Goal: Task Accomplishment & Management: Manage account settings

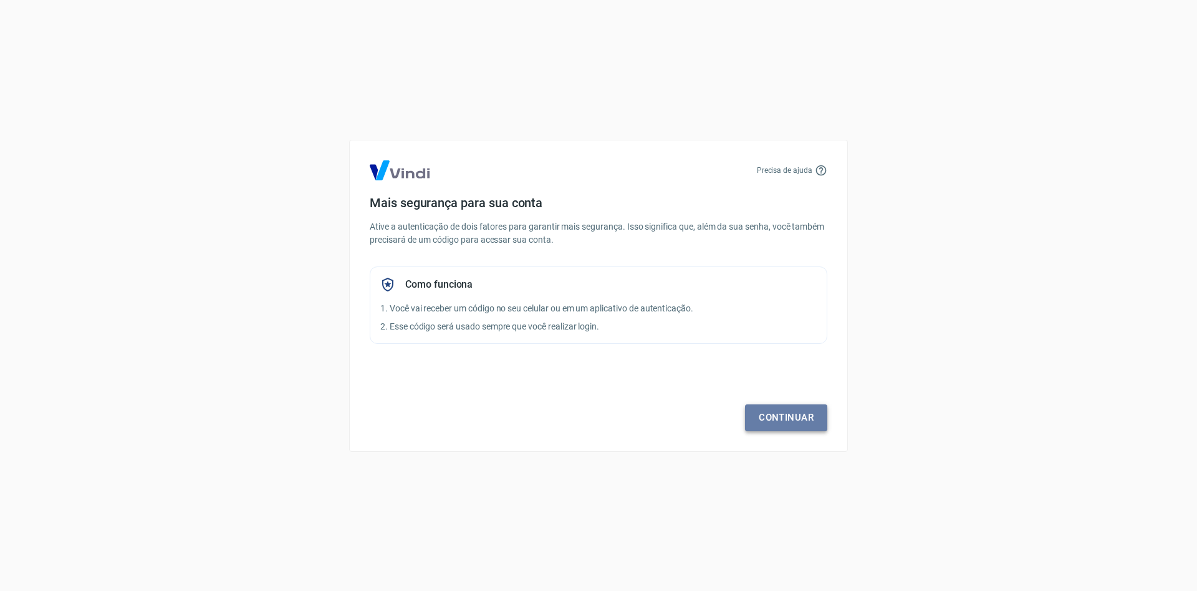
click at [778, 425] on link "Continuar" at bounding box center [786, 417] width 82 height 26
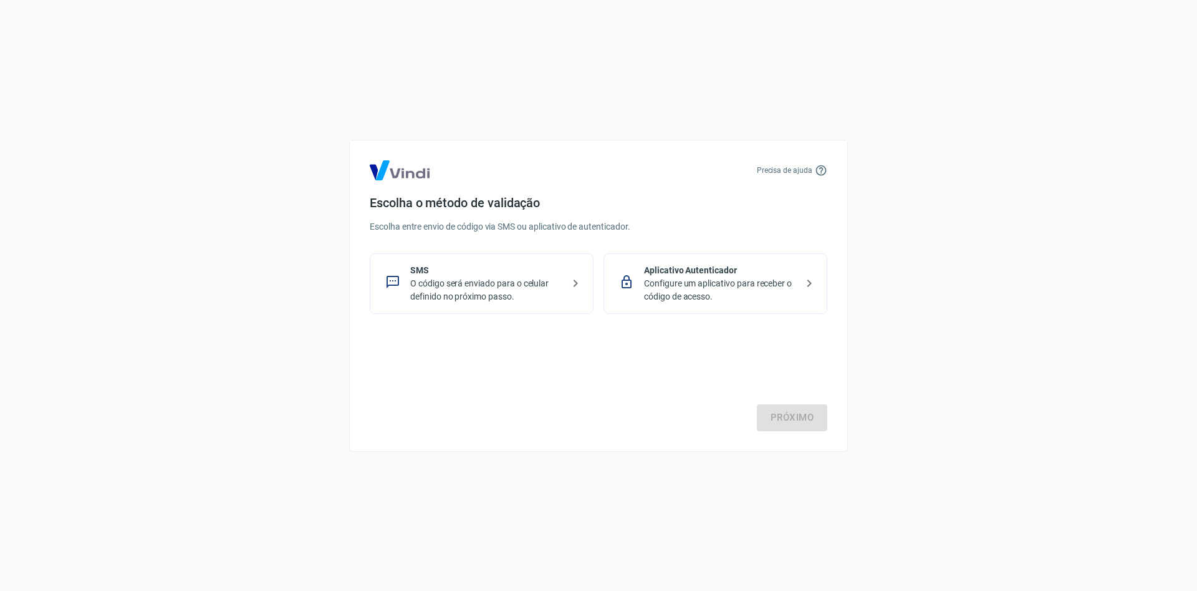
click at [552, 289] on p "O código será enviado para o celular definido no próximo passo." at bounding box center [486, 290] width 153 height 26
click at [788, 415] on link "Próximo" at bounding box center [792, 417] width 70 height 26
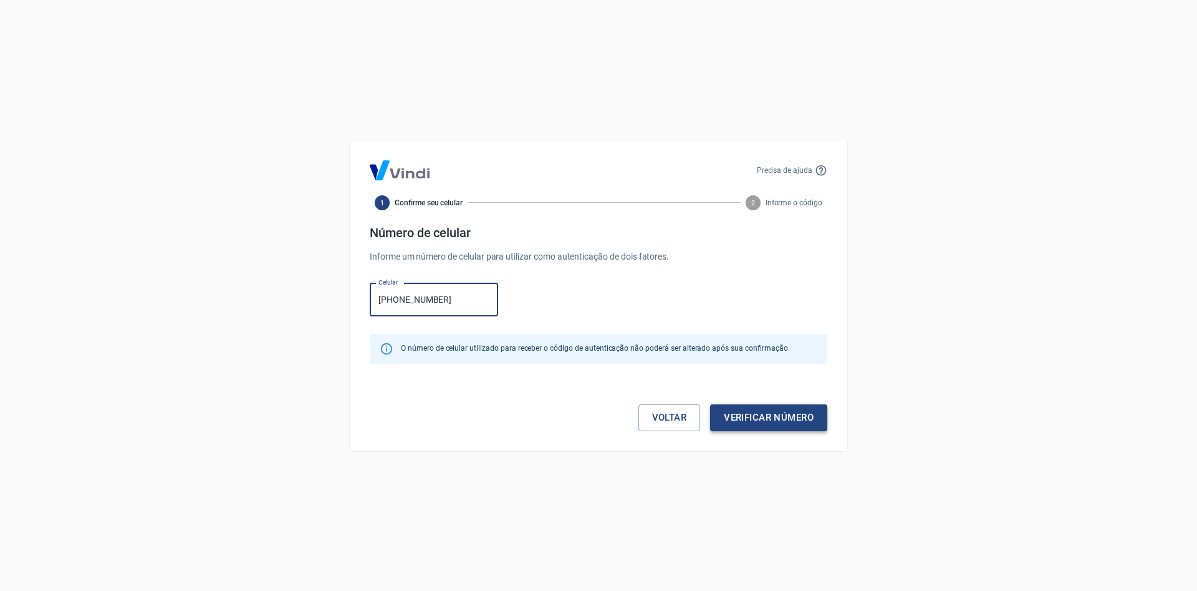
type input "(62) 99527-3181"
click at [772, 412] on button "Verificar número" at bounding box center [768, 417] width 117 height 26
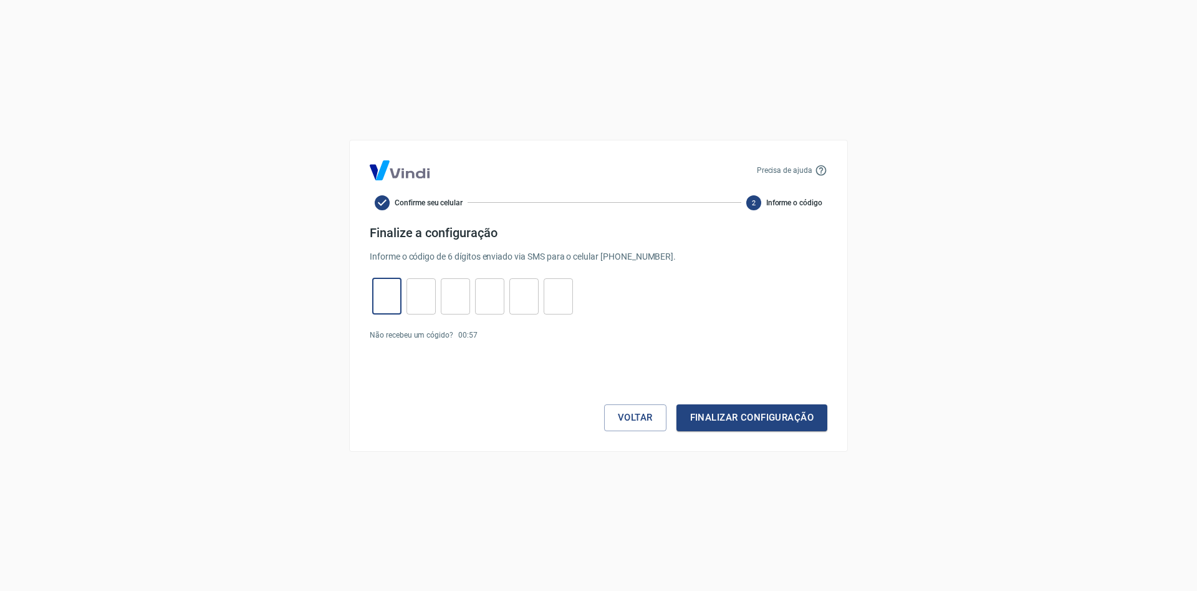
click at [382, 291] on input "tel" at bounding box center [386, 296] width 29 height 27
type input "2"
type input "5"
type input "2"
type input "9"
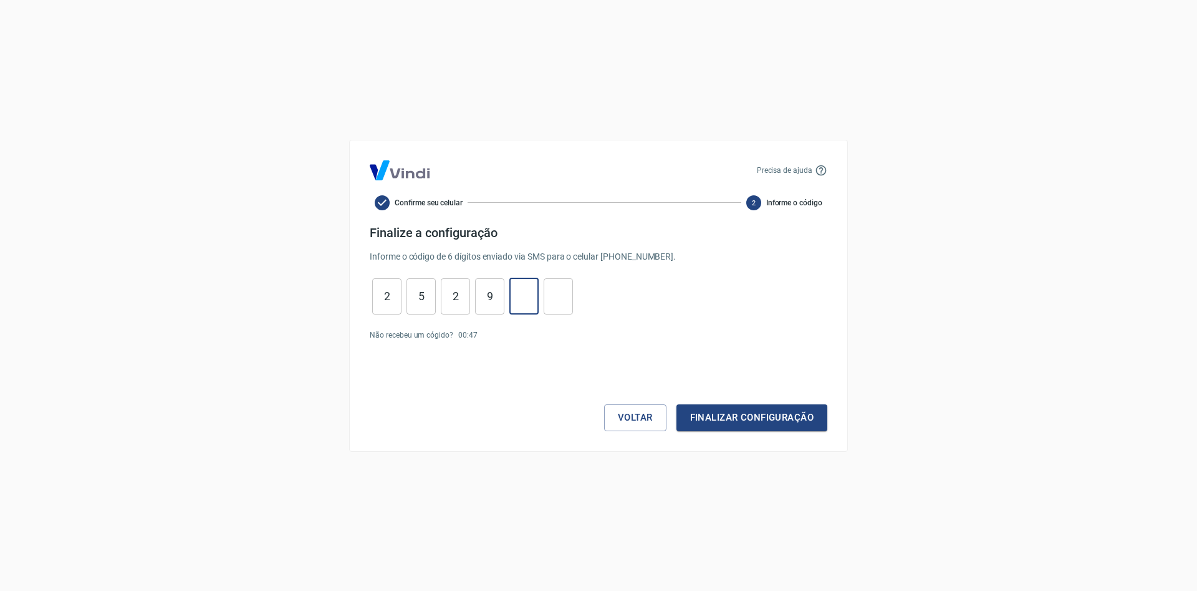
type input "4"
type input "3"
click at [704, 420] on button "Finalizar configuração" at bounding box center [752, 417] width 151 height 26
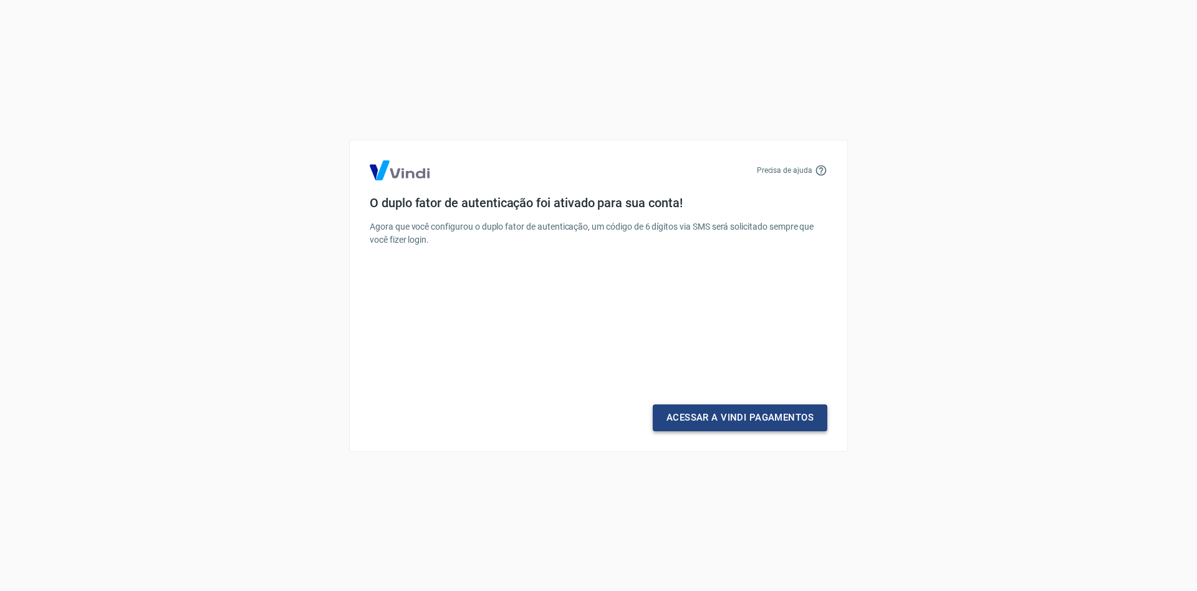
click at [740, 413] on link "Acessar a Vindi Pagamentos" at bounding box center [740, 417] width 175 height 26
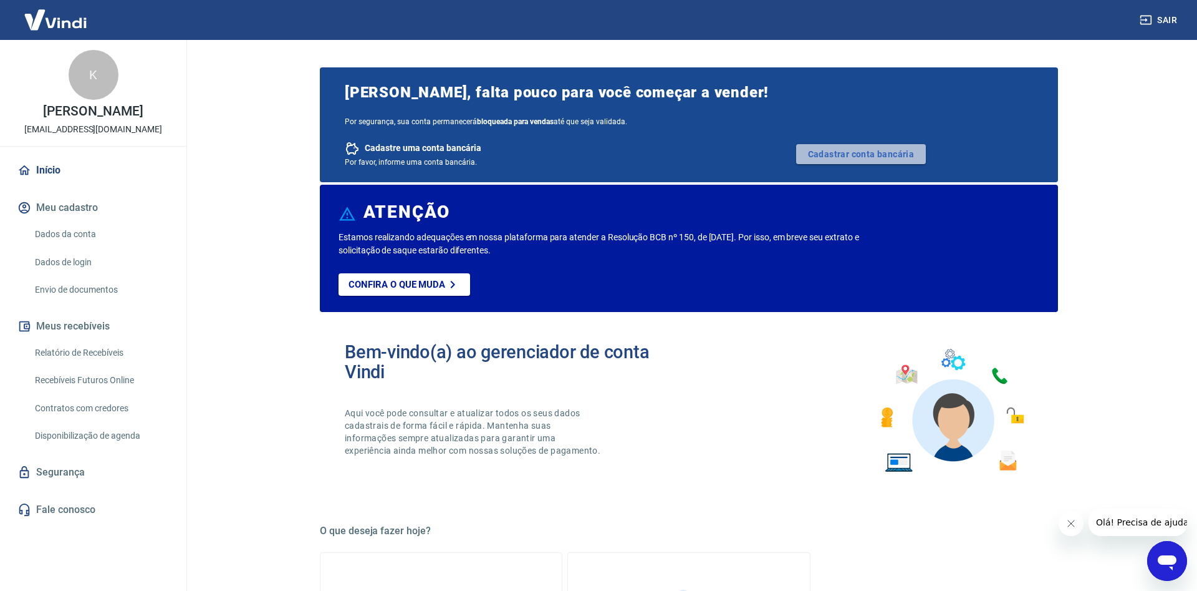
click at [881, 148] on link "Cadastrar conta bancária" at bounding box center [861, 154] width 130 height 20
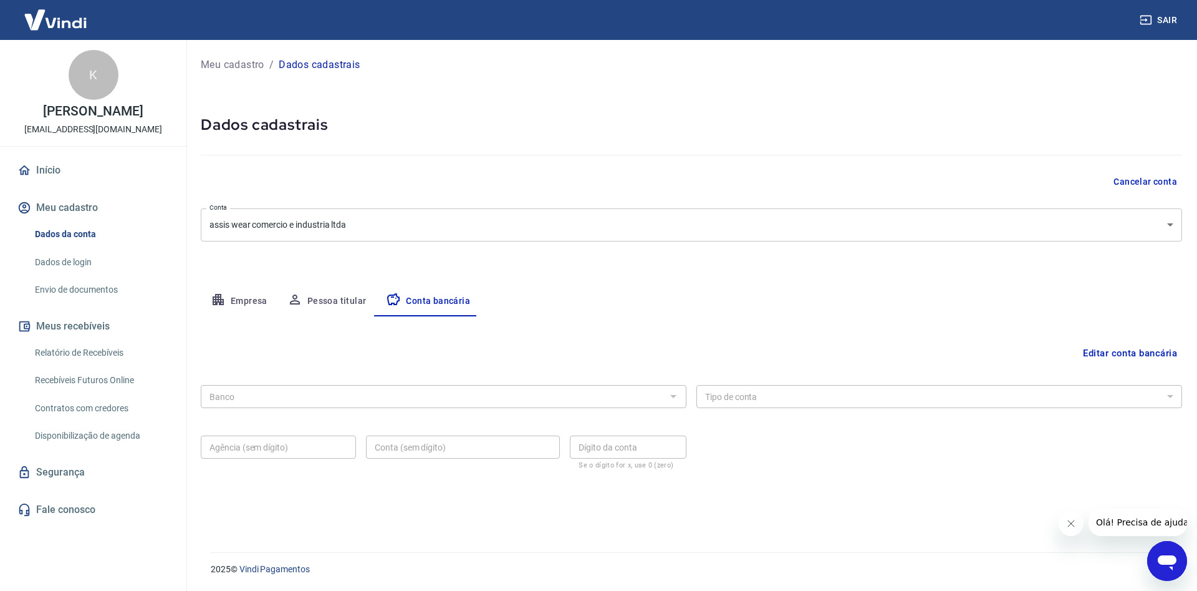
click at [676, 396] on div at bounding box center [673, 395] width 16 height 17
click at [1108, 351] on button "Editar conta bancária" at bounding box center [1130, 353] width 104 height 24
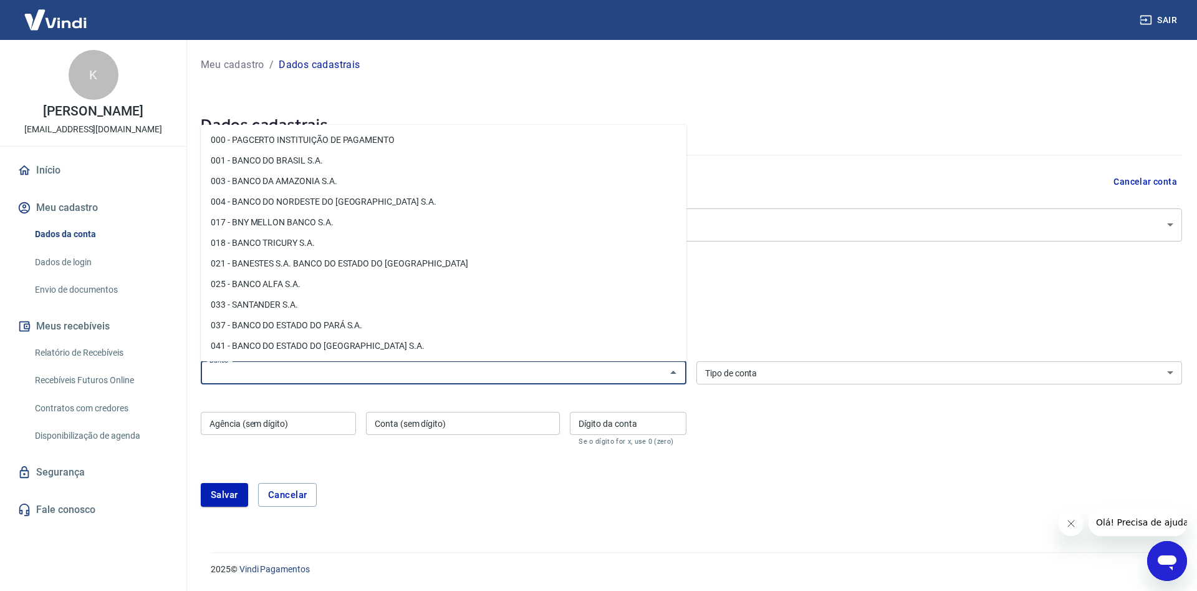
click at [492, 368] on input "Banco" at bounding box center [434, 373] width 458 height 16
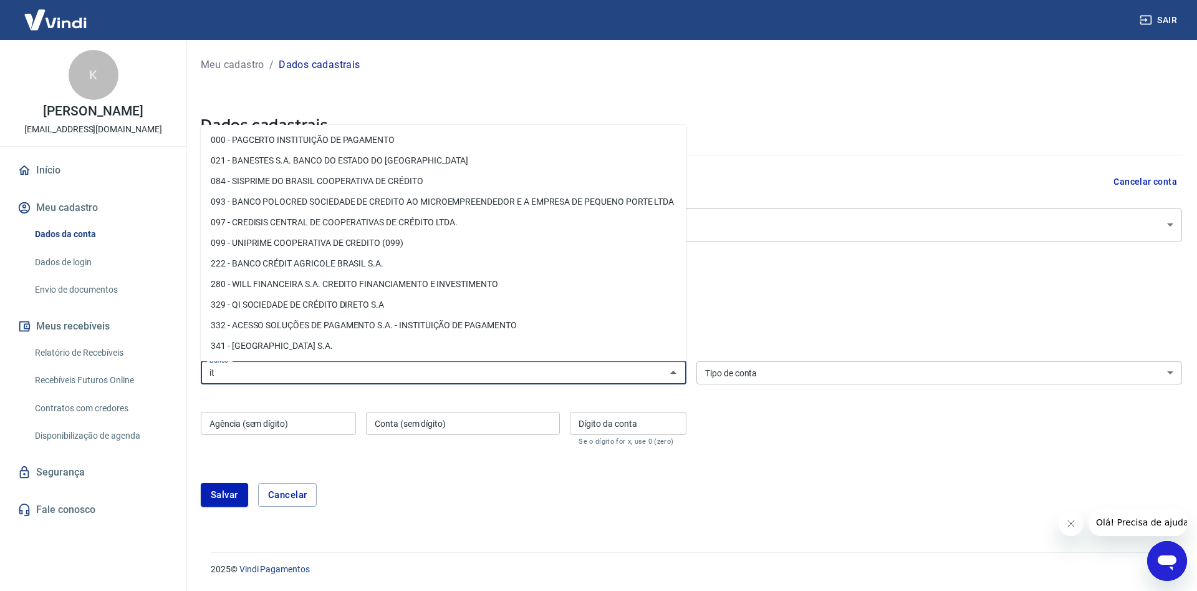
click at [476, 349] on li "341 - ITAÚ UNIBANCO S.A." at bounding box center [444, 346] width 486 height 21
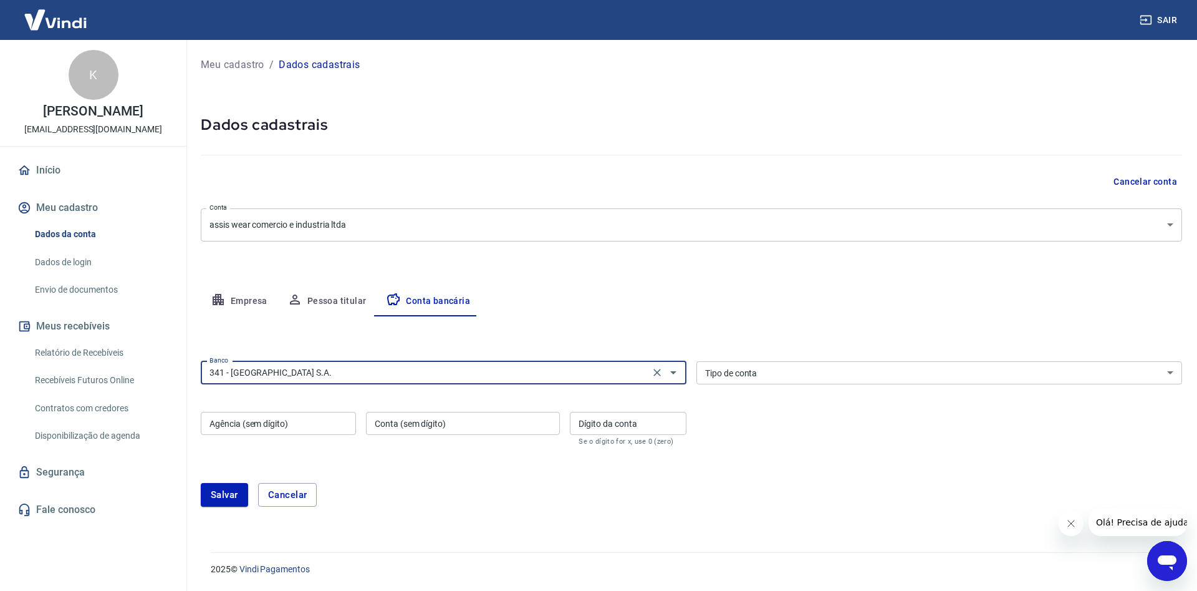
type input "341 - ITAÚ UNIBANCO S.A."
click at [256, 425] on input "Agência (sem dígito)" at bounding box center [278, 423] width 155 height 23
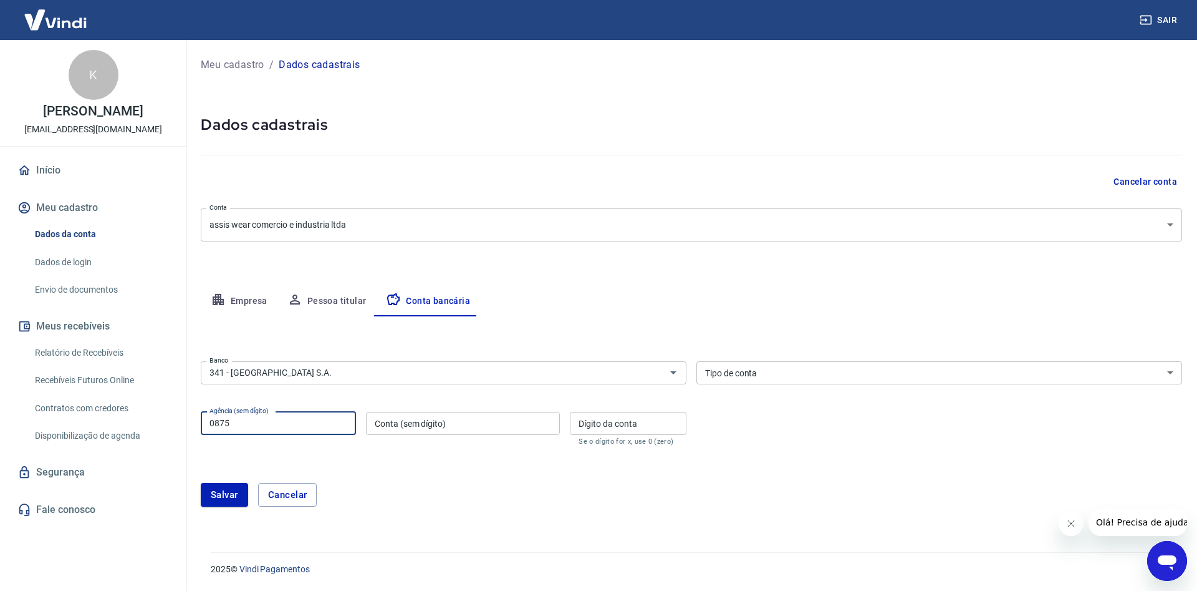
type input "0875"
click at [384, 425] on input "Conta (sem dígito)" at bounding box center [463, 423] width 194 height 23
click at [594, 413] on input "Dígito da conta" at bounding box center [628, 423] width 117 height 23
click at [508, 423] on input "987349" at bounding box center [463, 423] width 194 height 23
type input "98734"
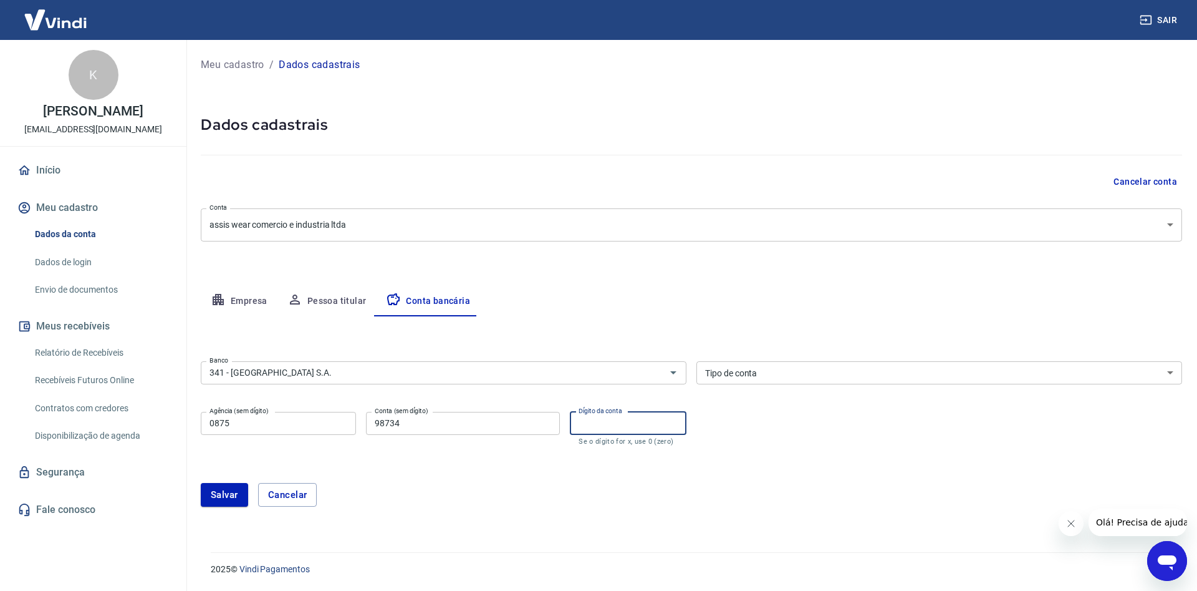
click at [604, 424] on input "Dígito da conta" at bounding box center [628, 423] width 117 height 23
type input "9"
click at [239, 486] on button "Salvar" at bounding box center [224, 495] width 47 height 24
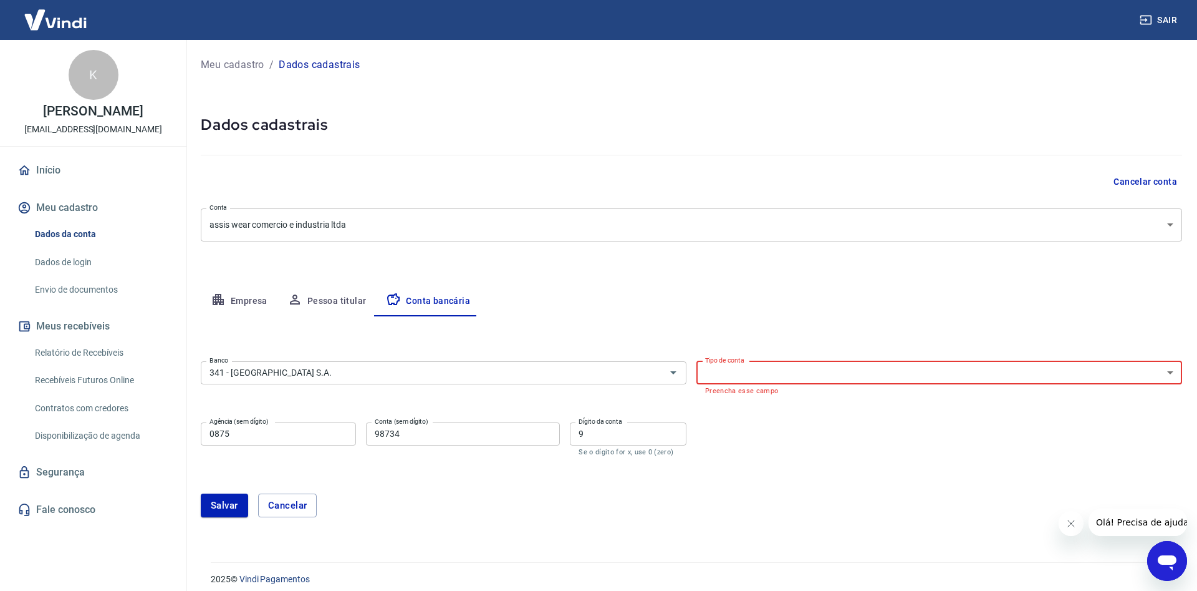
click at [697, 361] on select "Conta Corrente Conta Poupança" at bounding box center [940, 372] width 486 height 23
select select "1"
click option "Conta Corrente" at bounding box center [0, 0] width 0 height 0
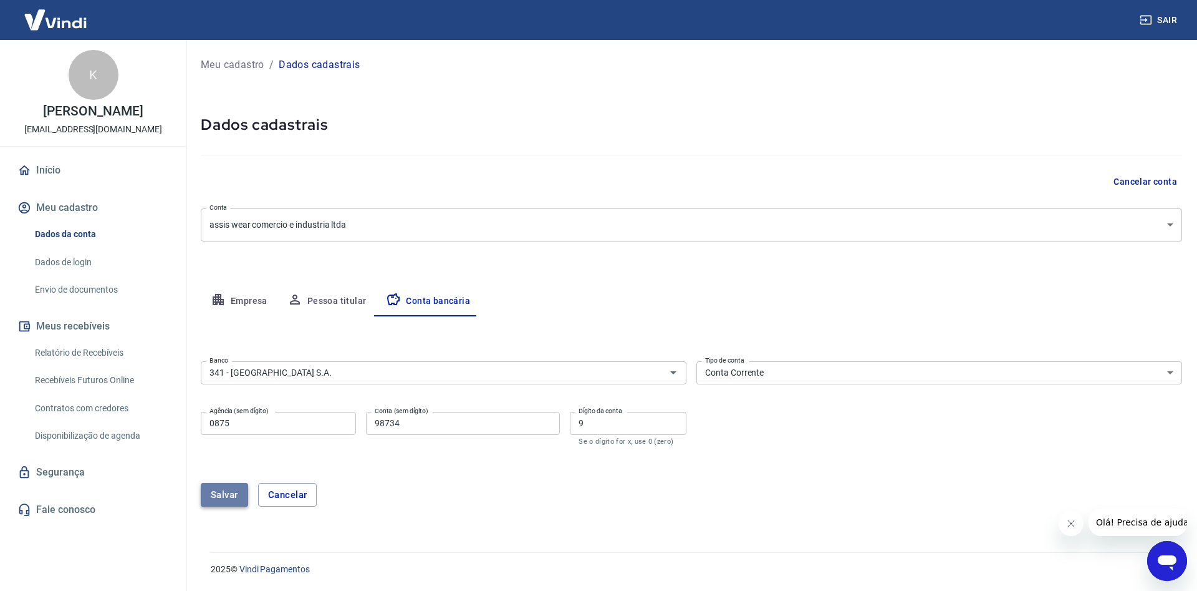
click at [233, 488] on button "Salvar" at bounding box center [224, 495] width 47 height 24
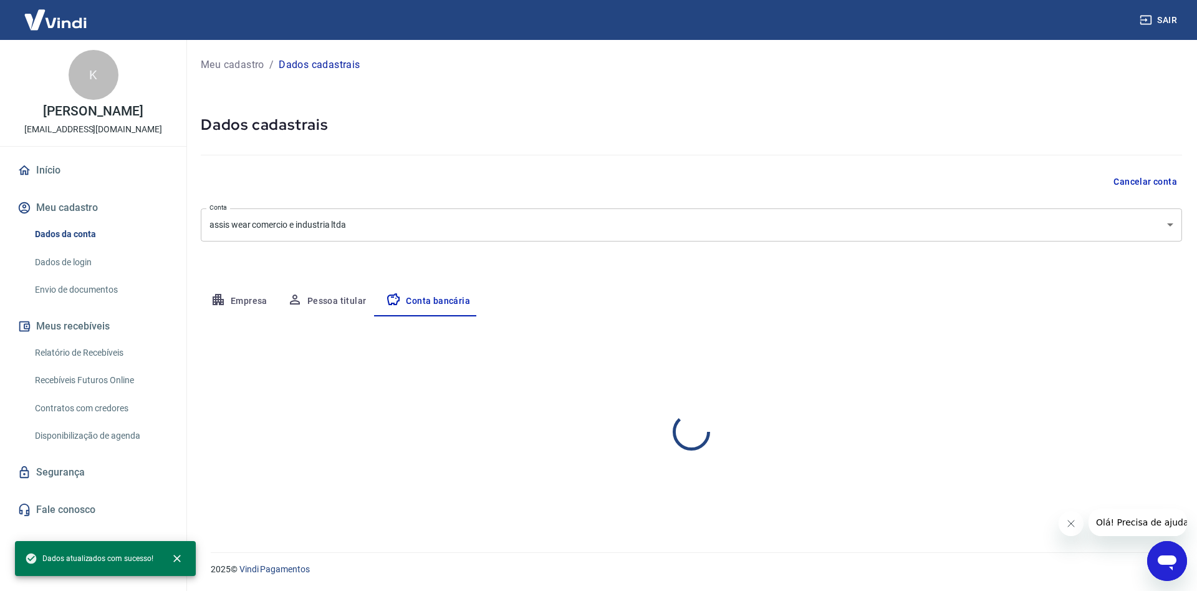
select select "1"
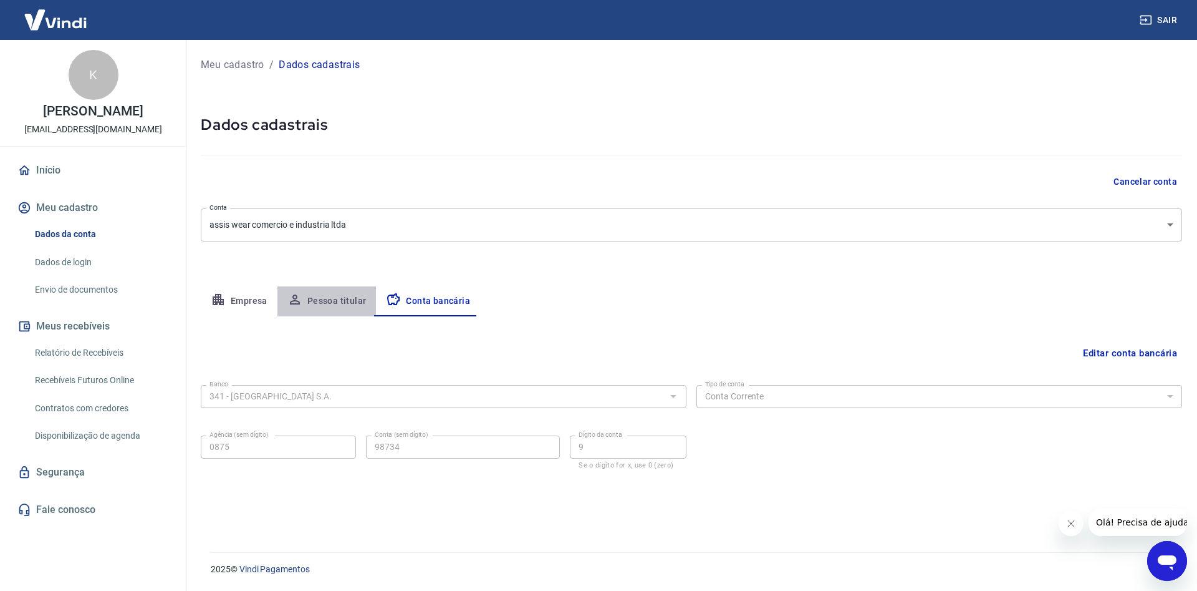
click at [303, 297] on button "Pessoa titular" at bounding box center [327, 301] width 99 height 30
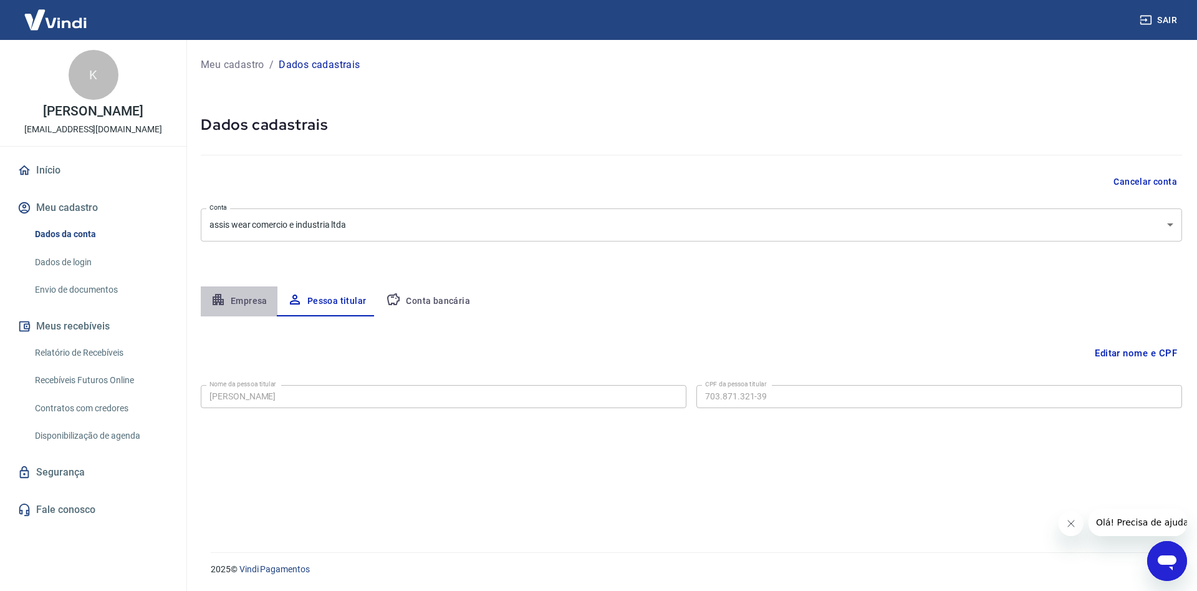
click at [251, 304] on button "Empresa" at bounding box center [239, 301] width 77 height 30
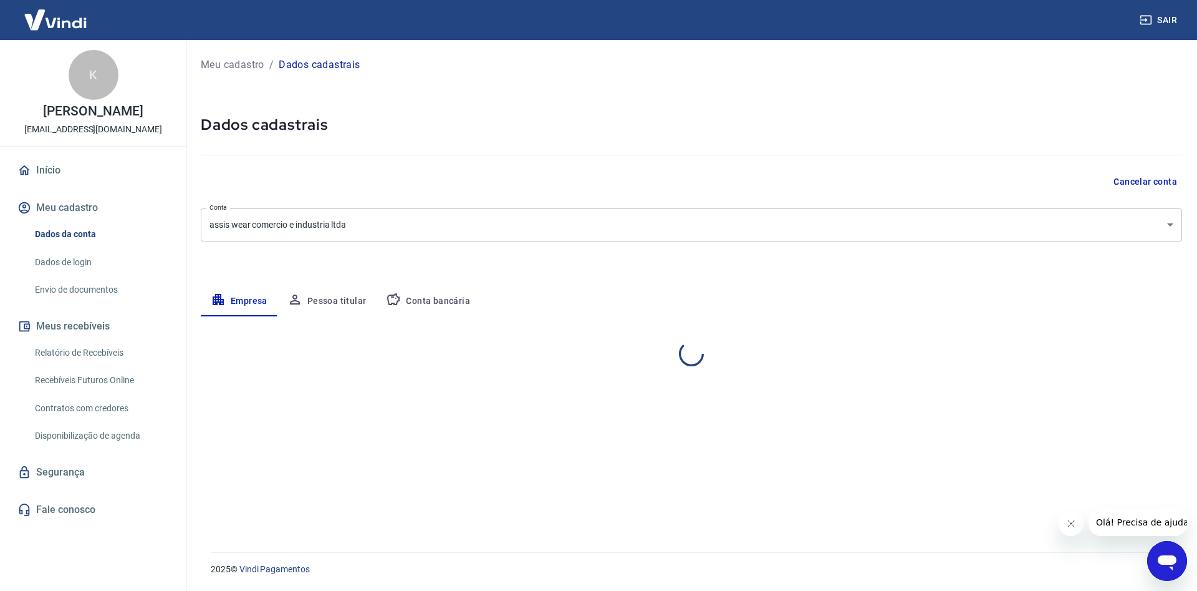
select select "GO"
select select "business"
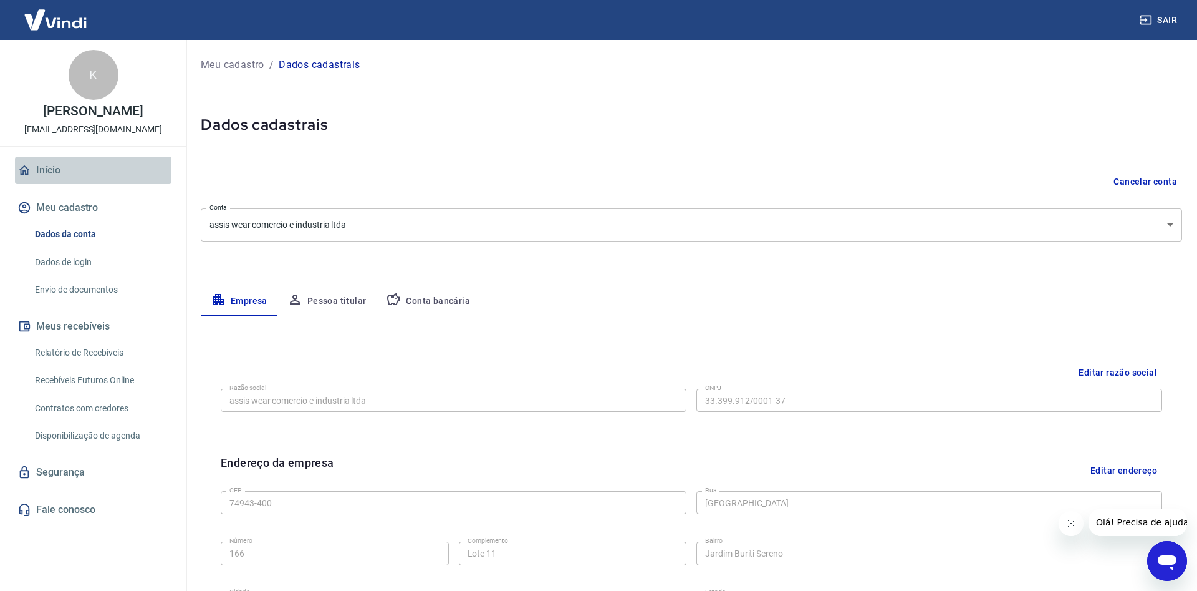
click at [44, 166] on link "Início" at bounding box center [93, 170] width 157 height 27
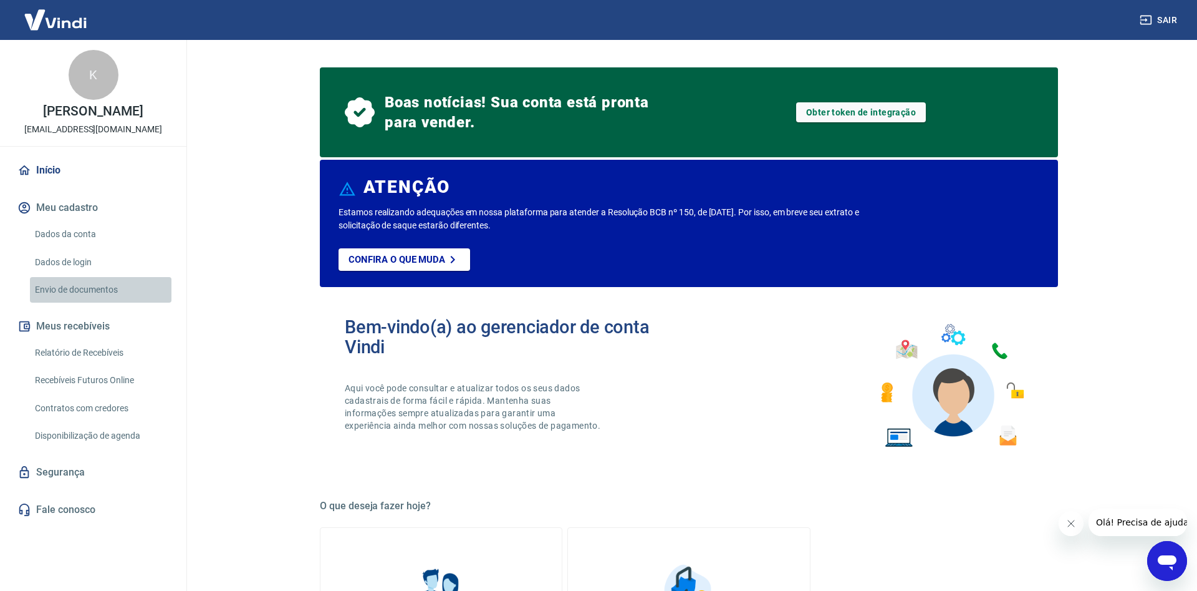
click at [77, 288] on link "Envio de documentos" at bounding box center [101, 290] width 142 height 26
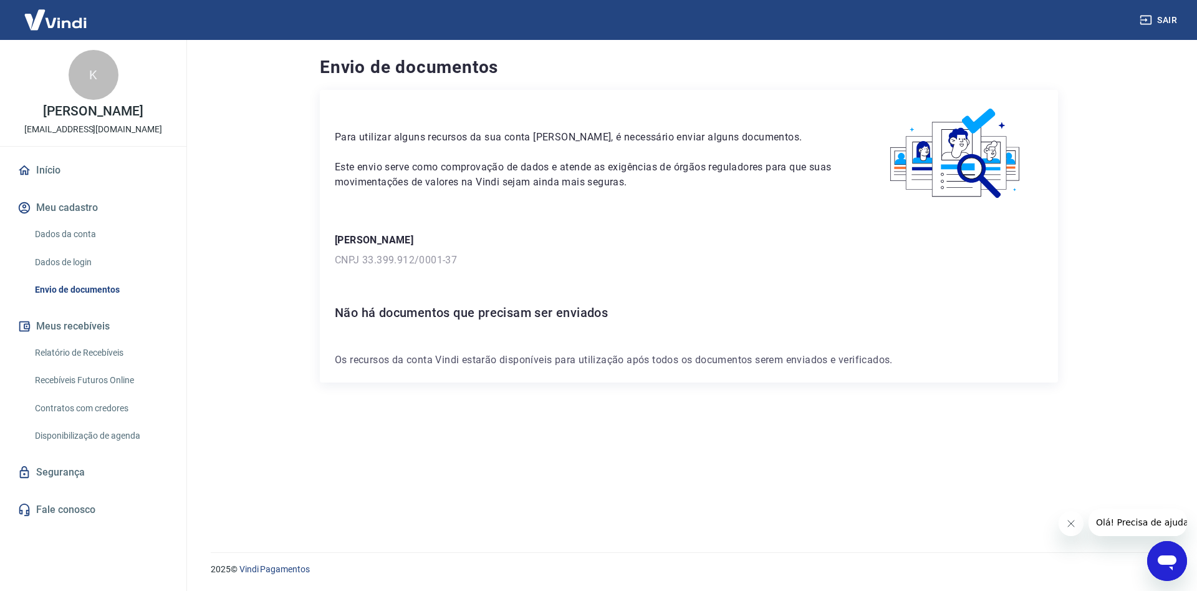
click at [50, 170] on link "Início" at bounding box center [93, 170] width 157 height 27
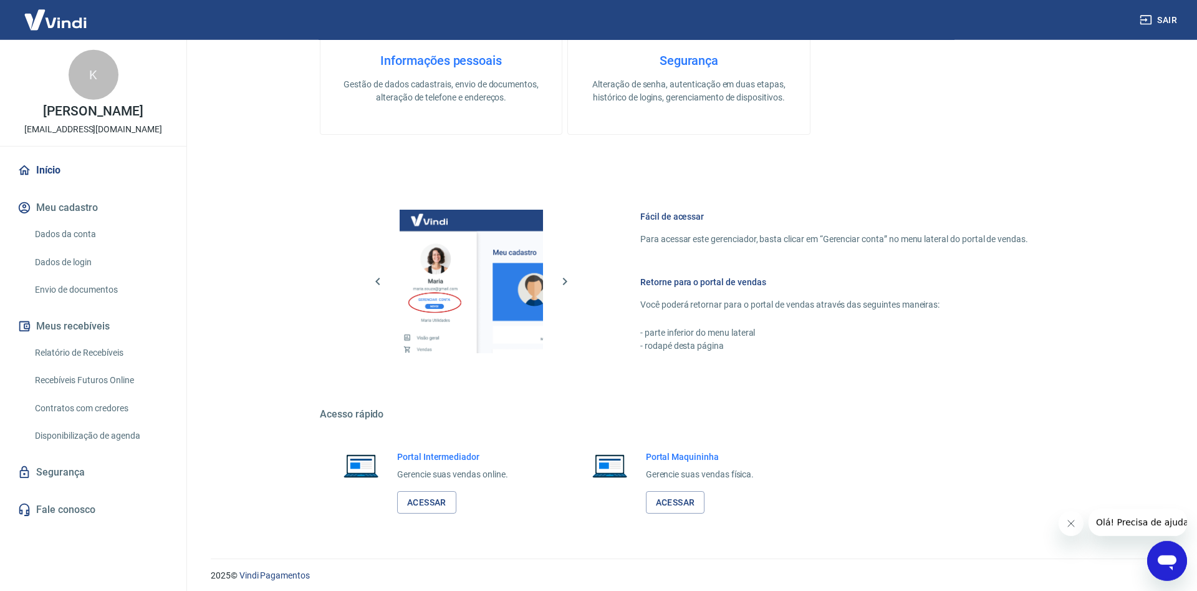
scroll to position [603, 0]
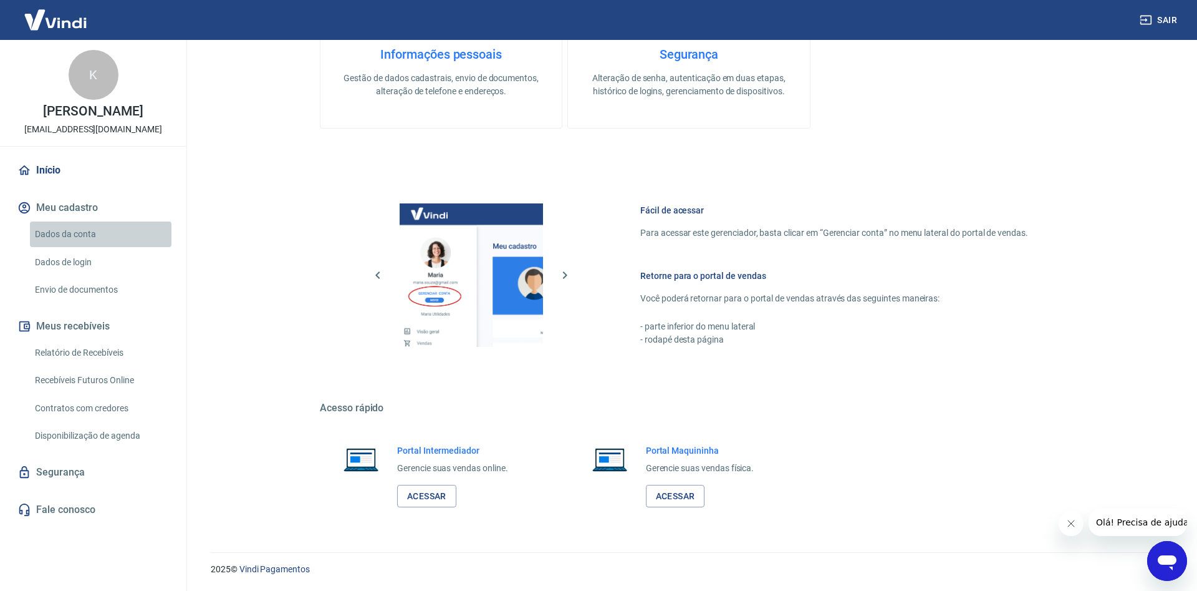
click at [52, 231] on link "Dados da conta" at bounding box center [101, 234] width 142 height 26
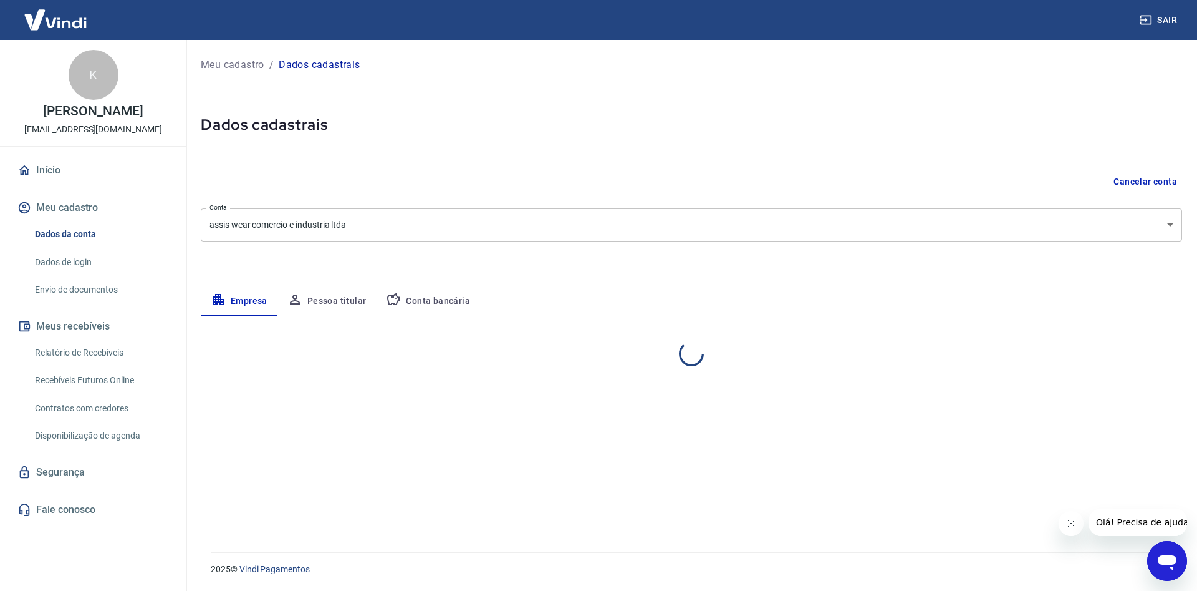
select select "GO"
select select "business"
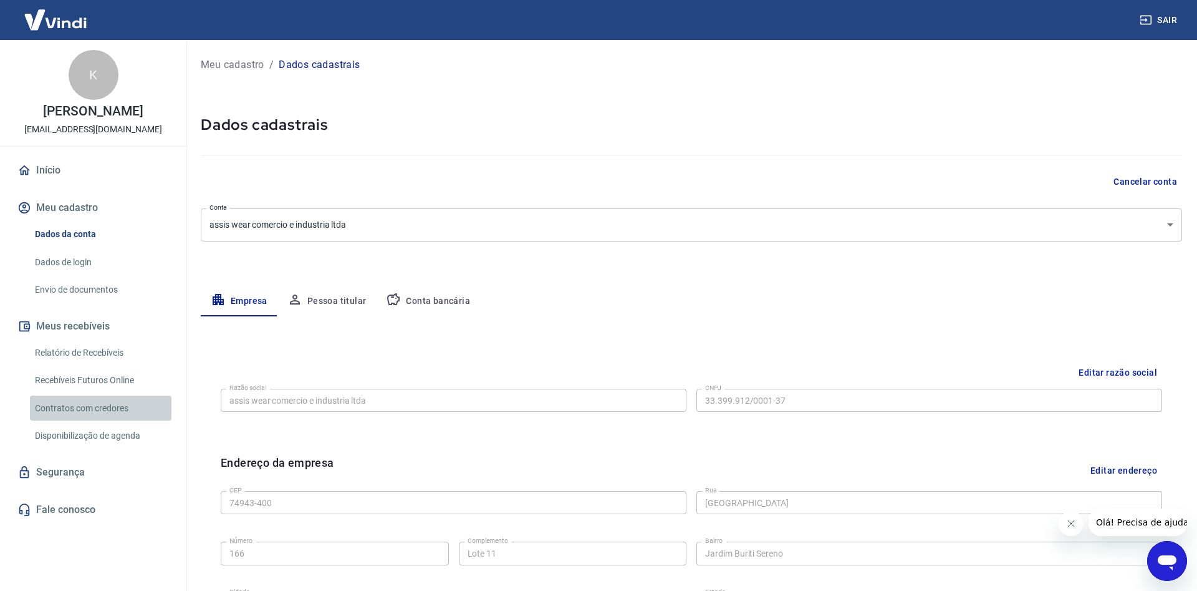
click at [127, 407] on link "Contratos com credores" at bounding box center [101, 408] width 142 height 26
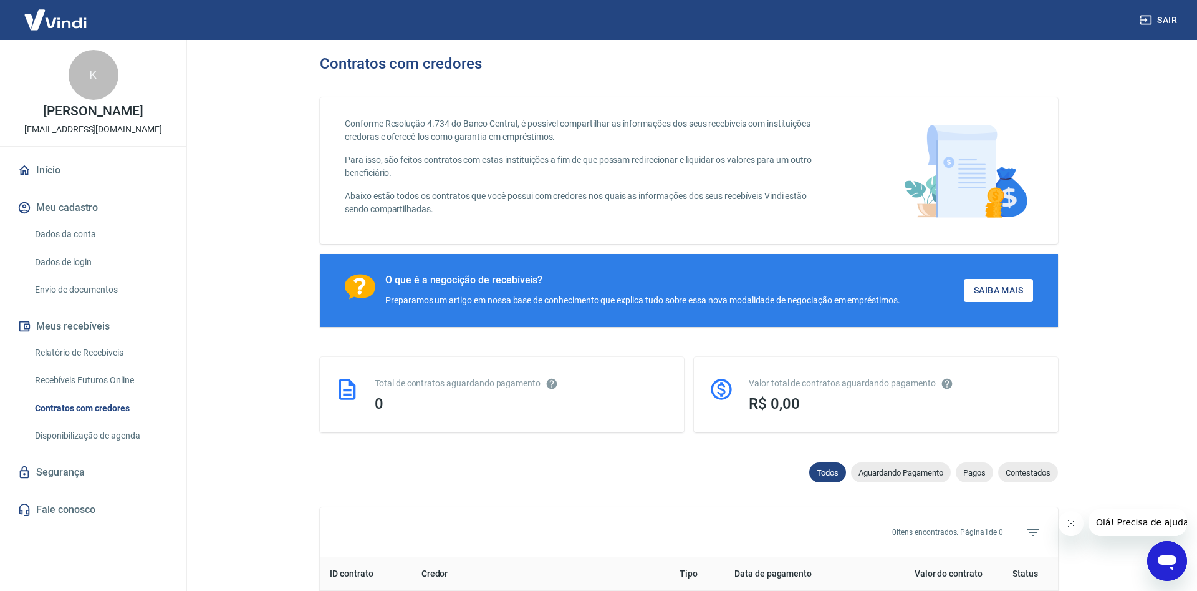
click at [97, 375] on link "Recebíveis Futuros Online" at bounding box center [101, 380] width 142 height 26
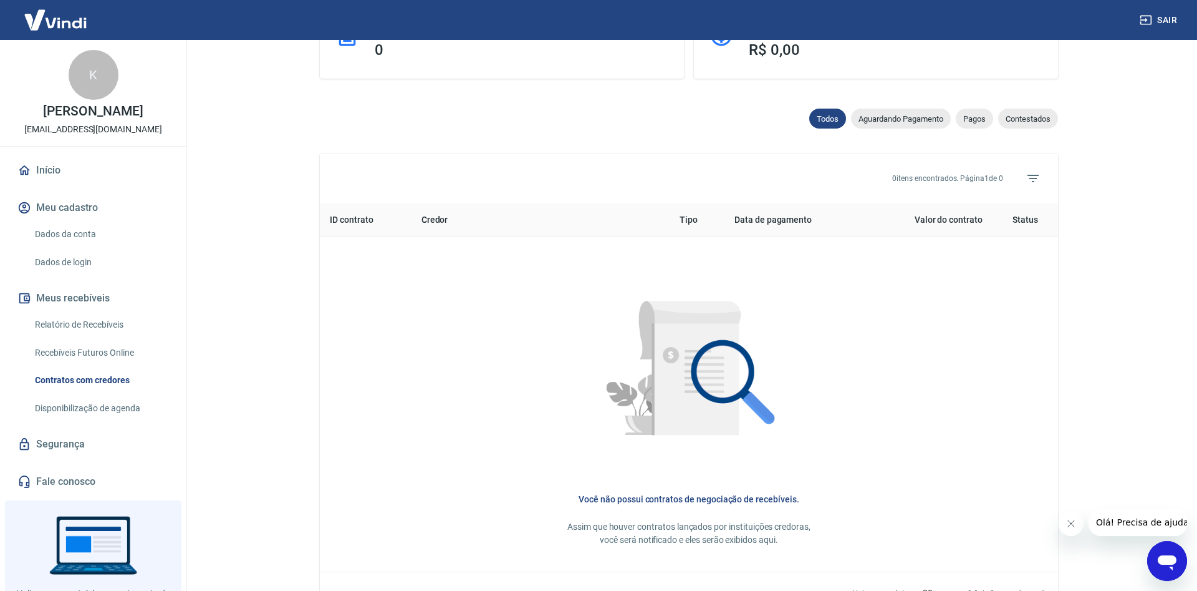
scroll to position [337, 0]
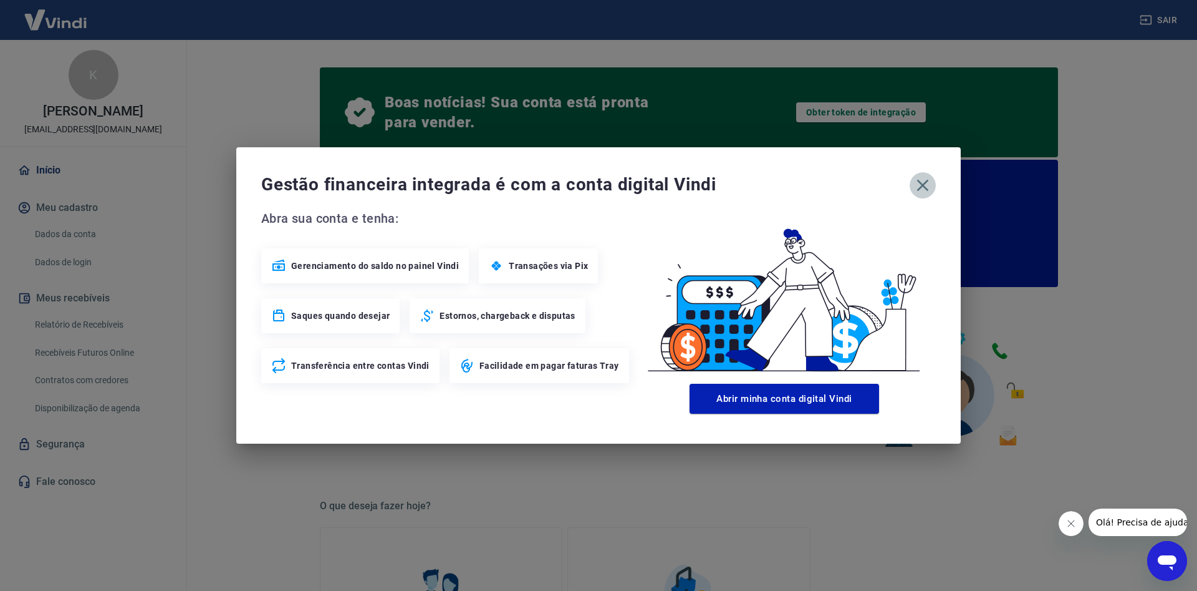
click at [925, 184] on icon "button" at bounding box center [923, 185] width 20 height 20
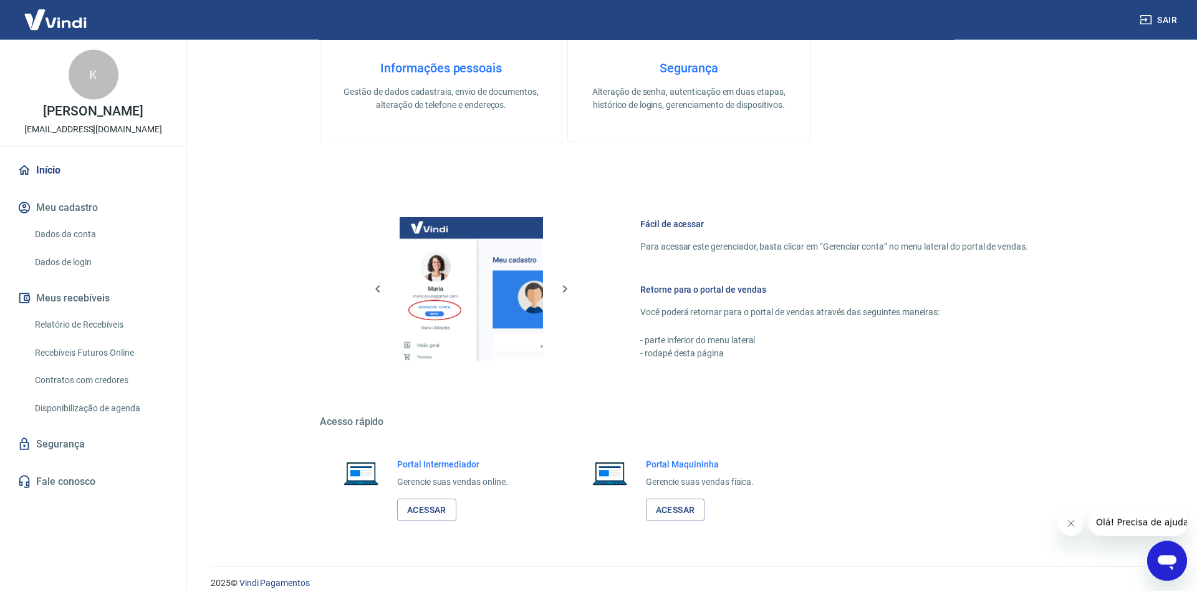
scroll to position [603, 0]
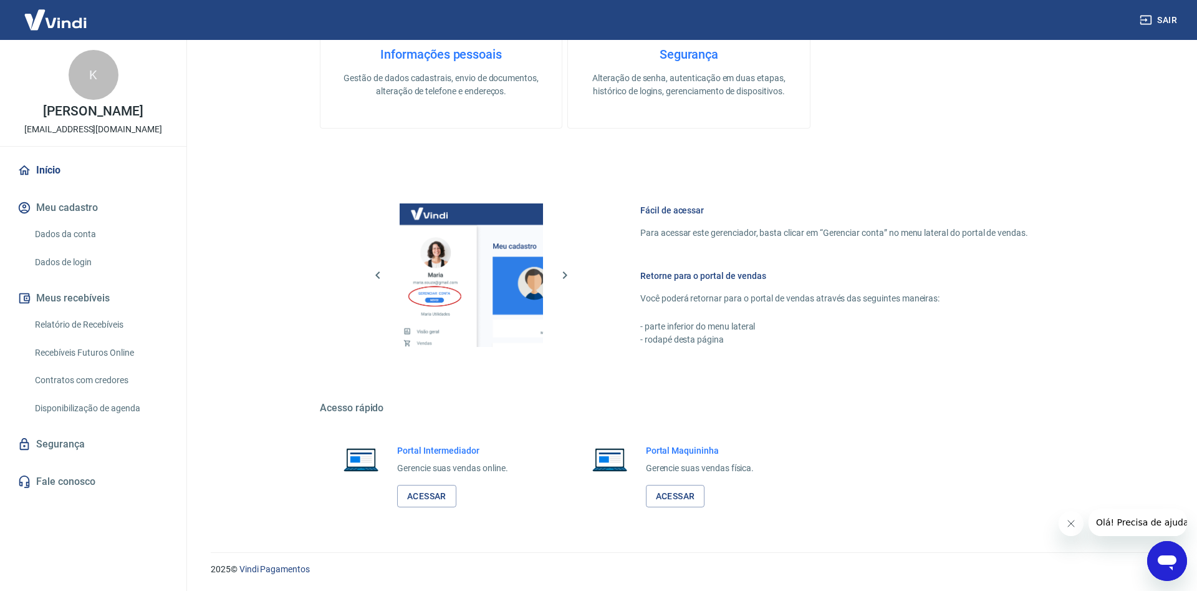
click at [74, 324] on link "Relatório de Recebíveis" at bounding box center [101, 325] width 142 height 26
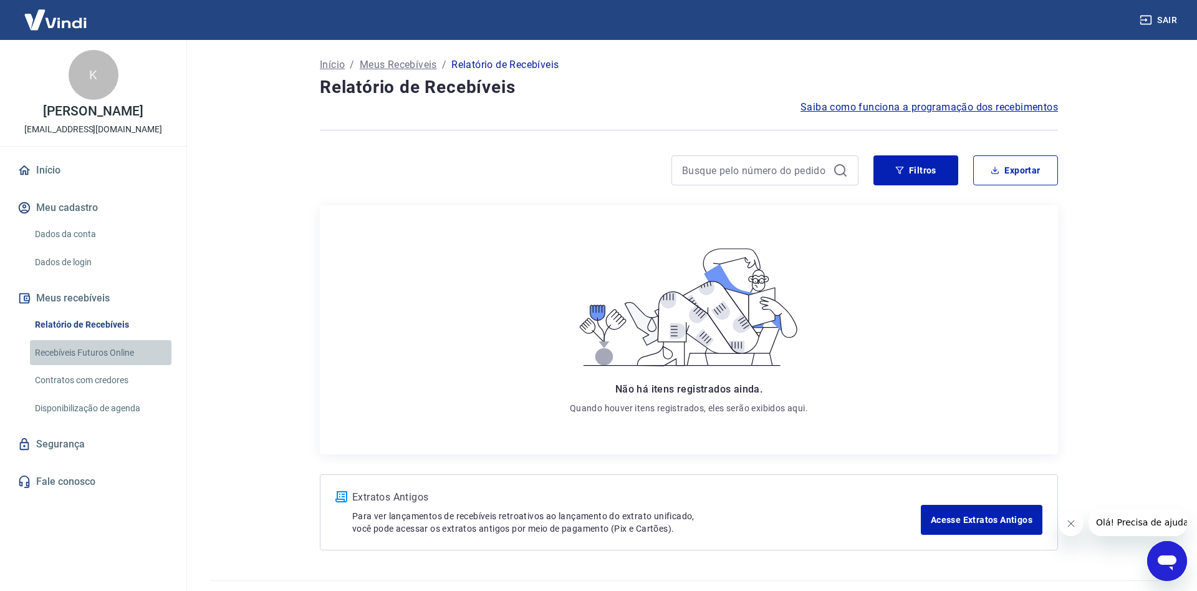
click at [64, 357] on link "Recebíveis Futuros Online" at bounding box center [101, 353] width 142 height 26
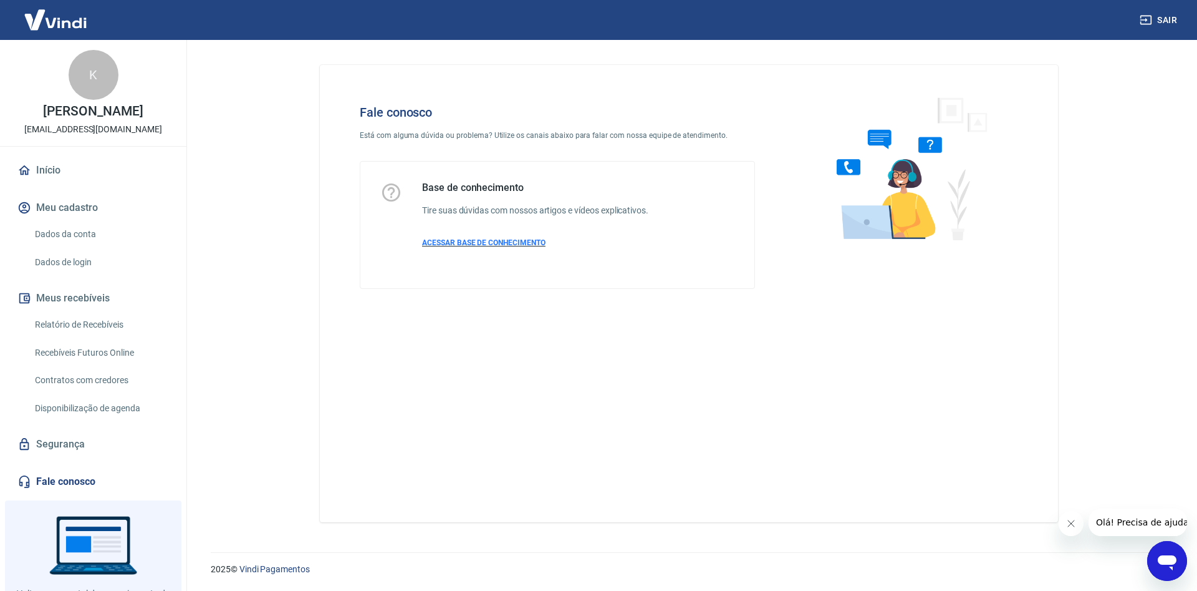
click at [454, 245] on span "ACESSAR BASE DE CONHECIMENTO" at bounding box center [483, 242] width 123 height 9
